Goal: Transaction & Acquisition: Purchase product/service

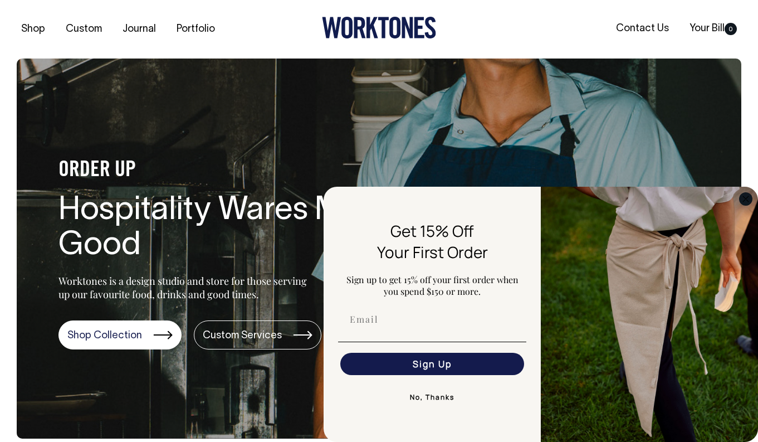
click at [742, 201] on circle "Close dialog" at bounding box center [746, 198] width 13 height 13
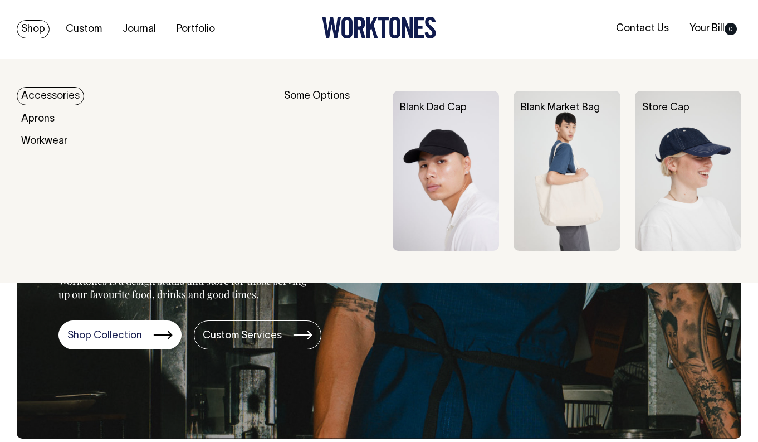
click at [44, 95] on link "Accessories" at bounding box center [50, 96] width 67 height 18
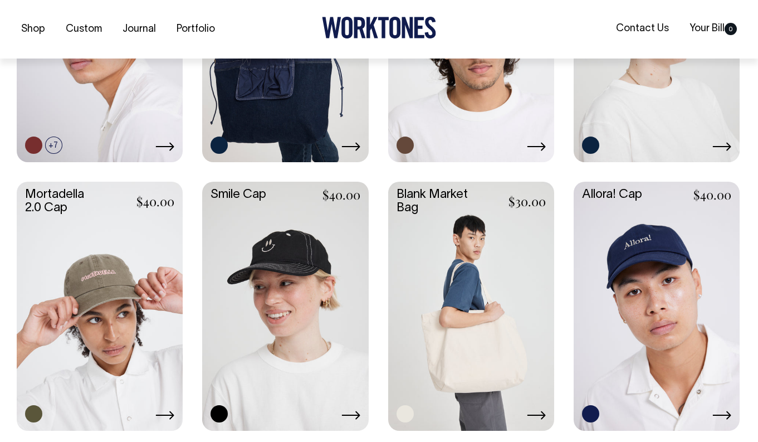
scroll to position [423, 0]
click at [449, 264] on link at bounding box center [471, 304] width 166 height 247
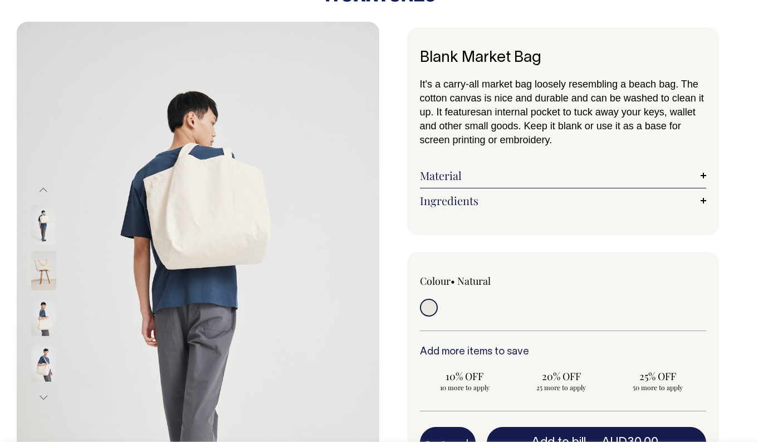
scroll to position [36, 0]
